Goal: Check status: Check status

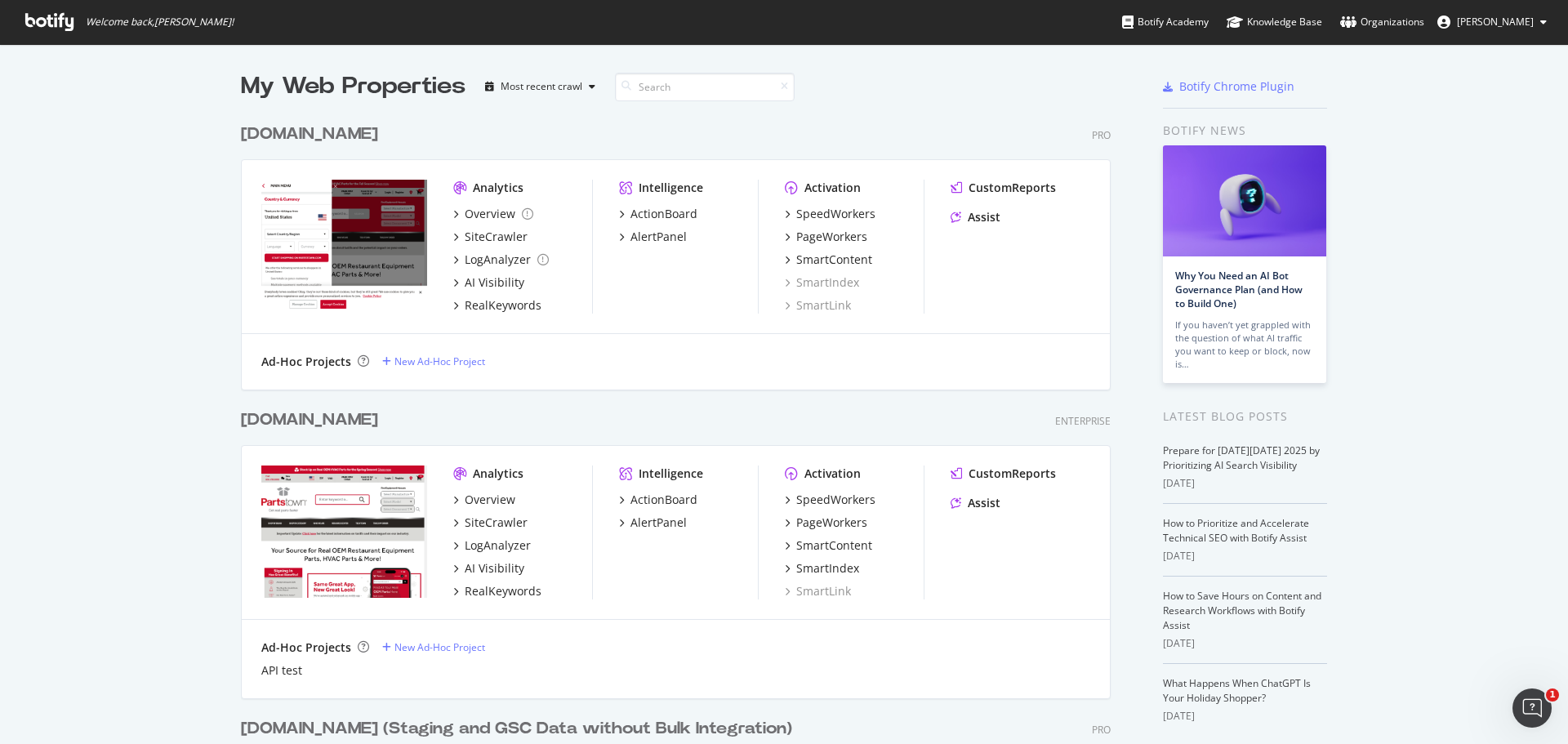
click at [66, 220] on div "My Web Properties Most recent crawl [DOMAIN_NAME] Pro Analytics Overview SiteCr…" at bounding box center [784, 527] width 1568 height 965
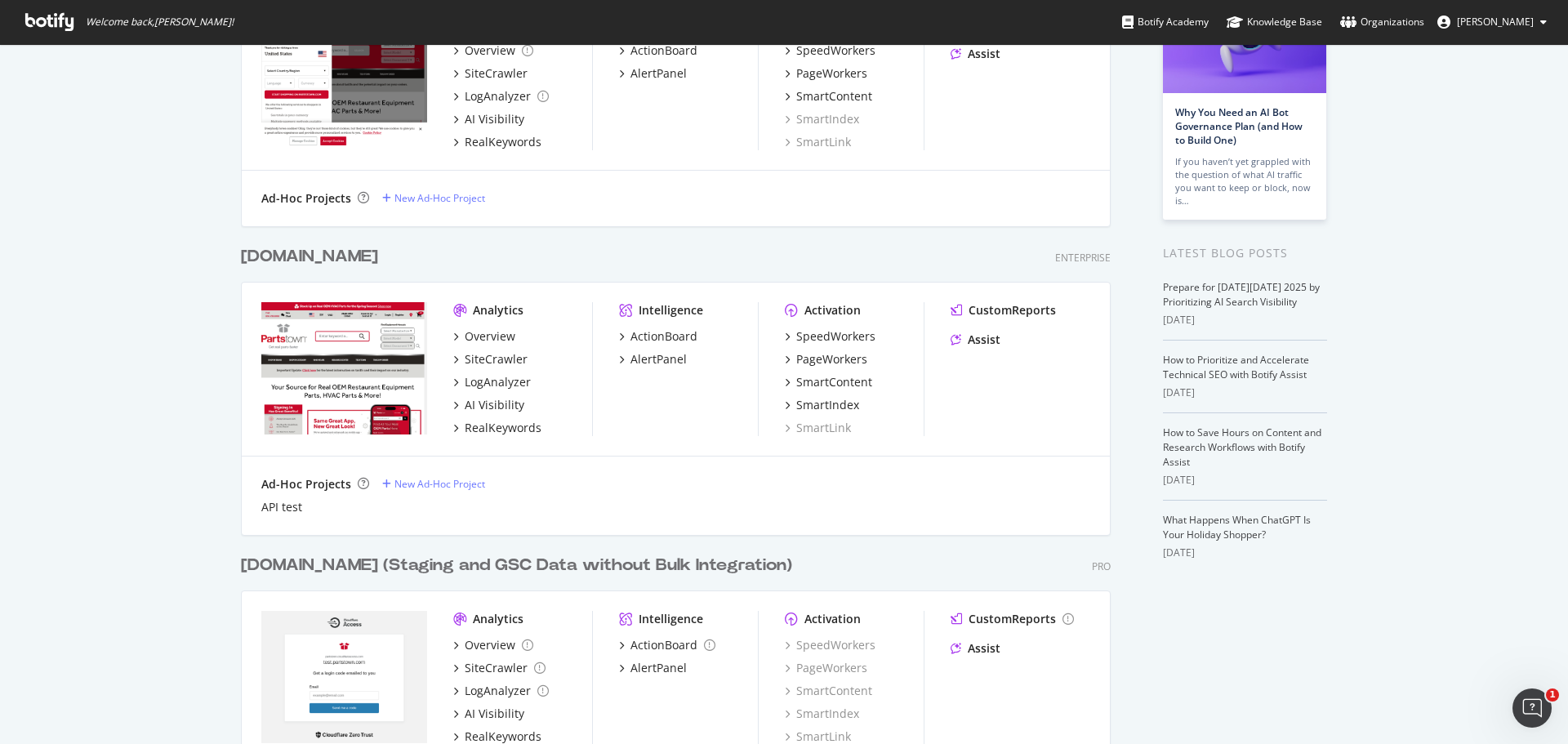
scroll to position [265, 0]
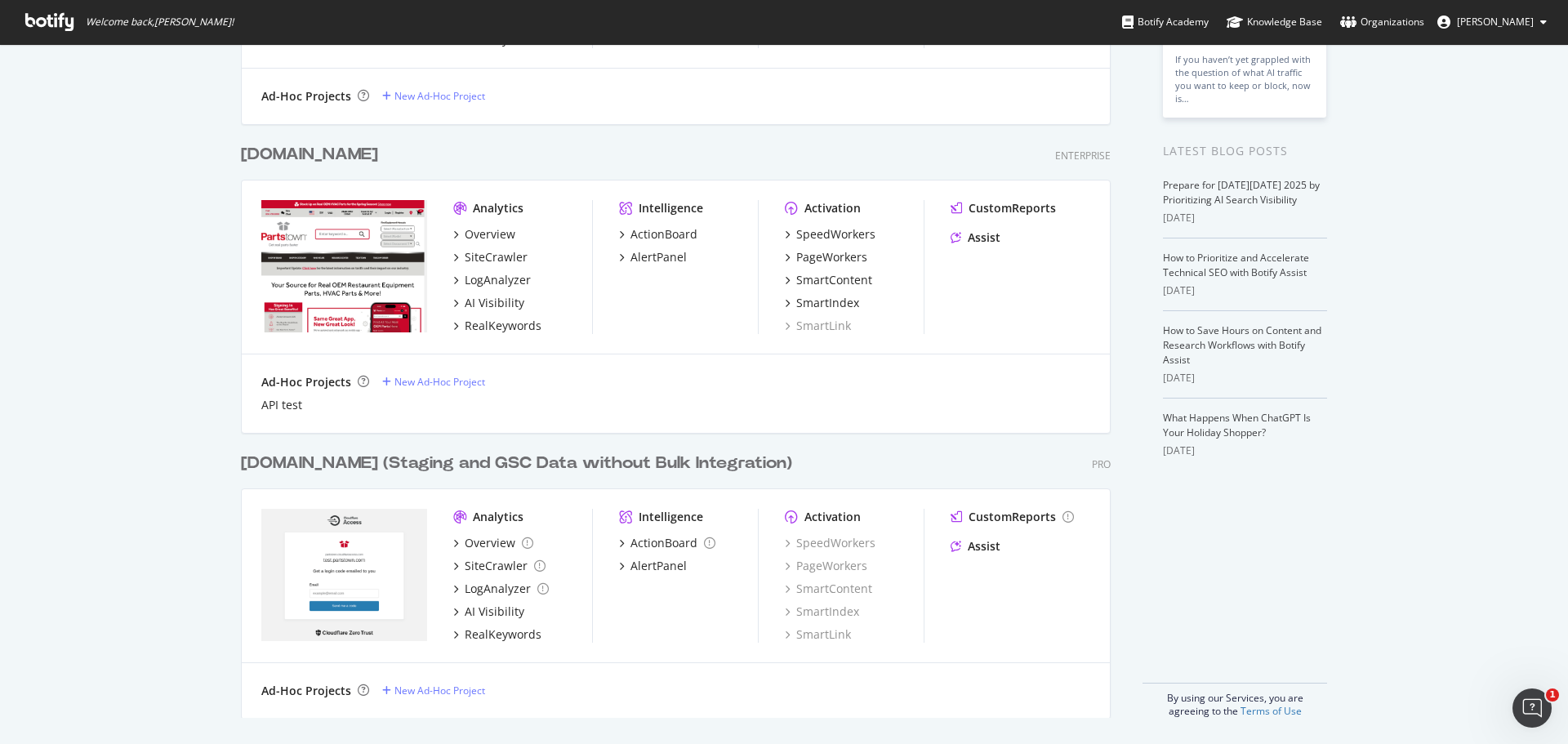
click at [211, 417] on div "My Web Properties Most recent crawl [DOMAIN_NAME] Pro Analytics Overview SiteCr…" at bounding box center [784, 261] width 1568 height 965
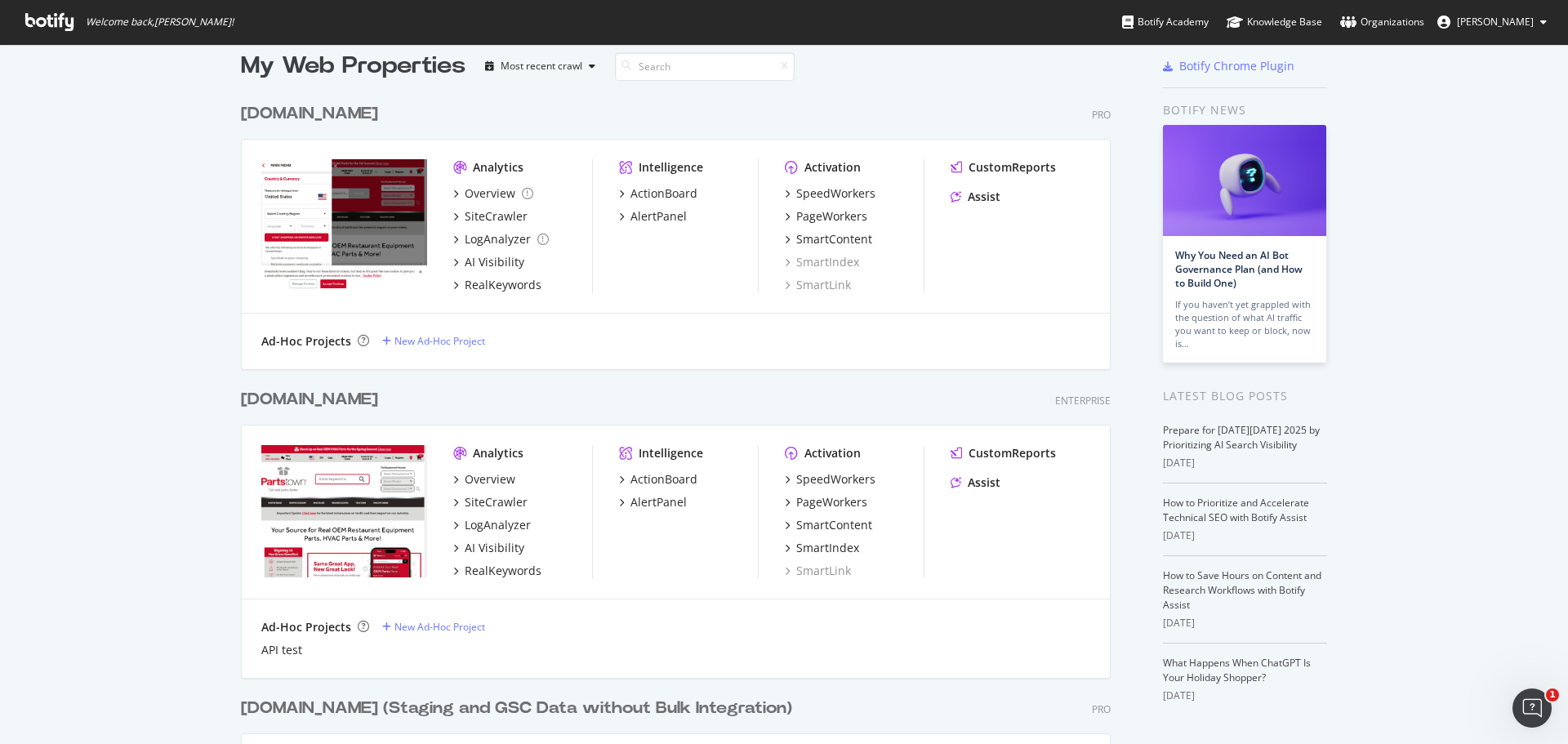
scroll to position [0, 0]
